Goal: Information Seeking & Learning: Learn about a topic

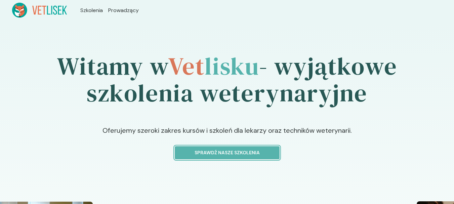
click at [254, 151] on p "Sprawdź nasze szkolenia" at bounding box center [228, 152] width 94 height 7
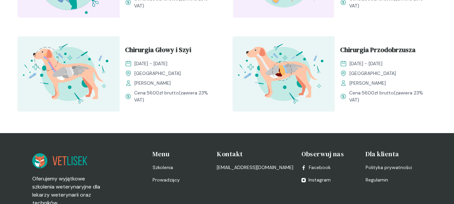
scroll to position [936, 0]
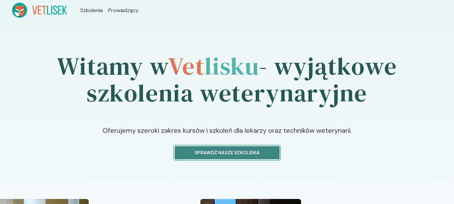
click at [243, 151] on p "Sprawdź nasze szkolenia" at bounding box center [228, 152] width 94 height 7
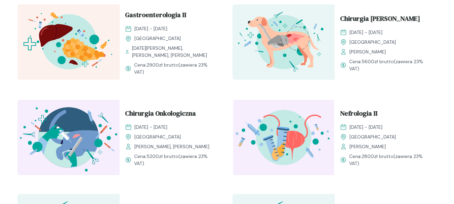
scroll to position [780, 0]
